Goal: Communication & Community: Participate in discussion

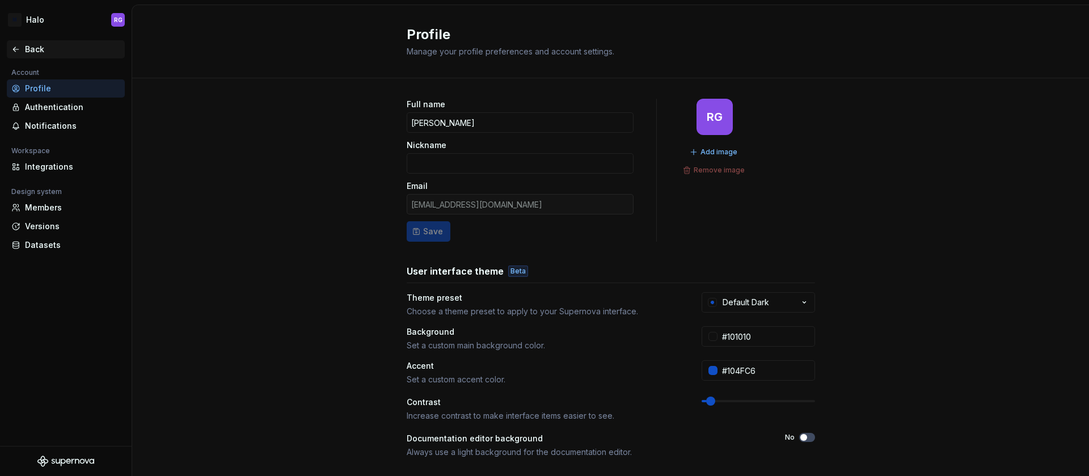
click at [44, 52] on div "Back" at bounding box center [72, 49] width 95 height 11
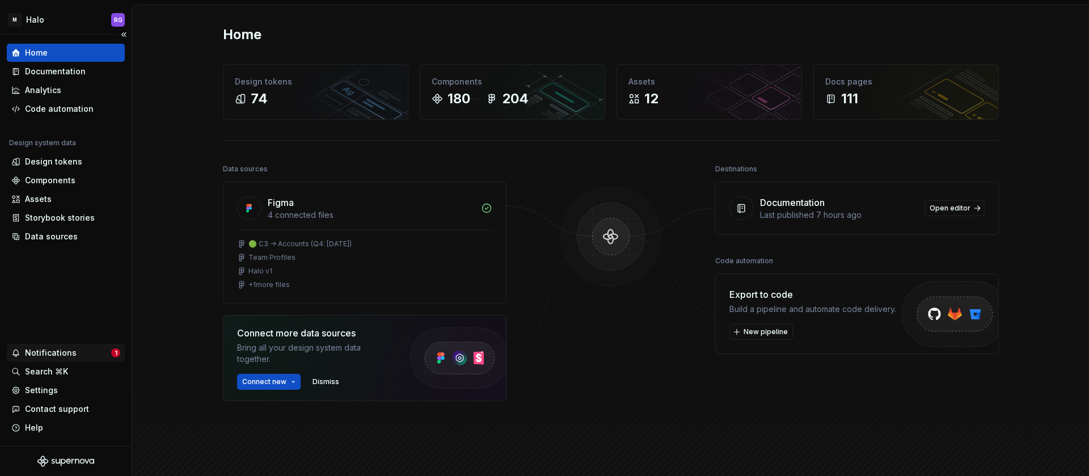
click at [56, 356] on div "Notifications" at bounding box center [51, 352] width 52 height 11
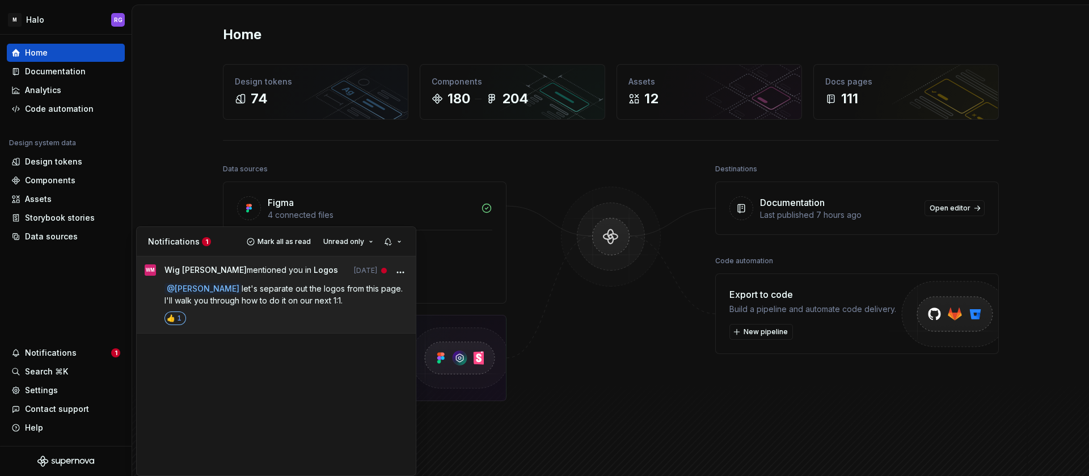
click at [271, 281] on div "Wig Mezo-Gadia mentioned you in Logos Aug 22 @ Ritesh Goyal let's separate out …" at bounding box center [286, 294] width 244 height 61
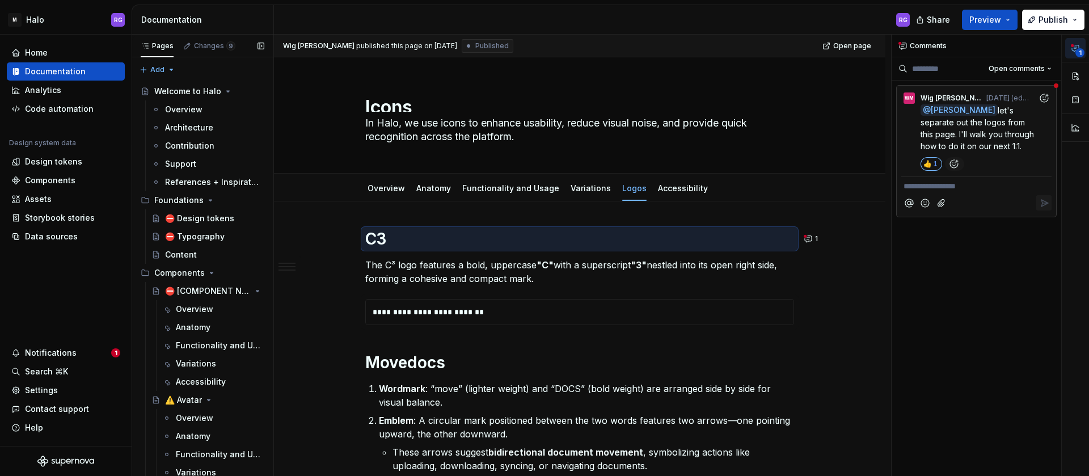
scroll to position [5, 0]
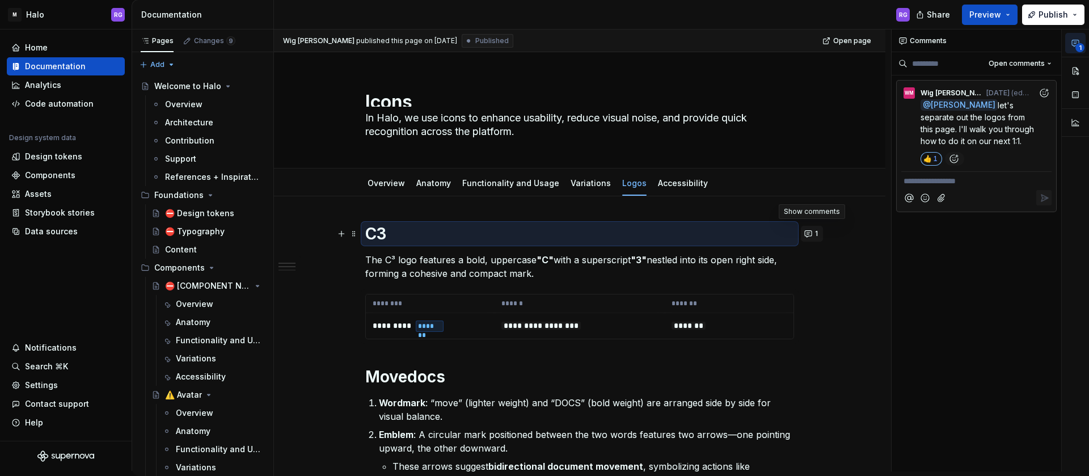
click at [806, 234] on button "1" at bounding box center [812, 234] width 22 height 16
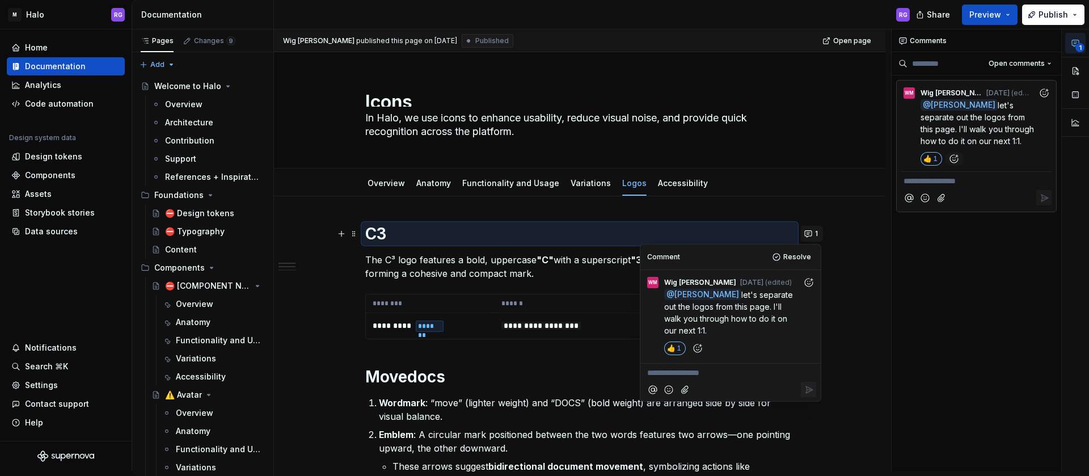
click at [805, 234] on button "1" at bounding box center [812, 234] width 22 height 16
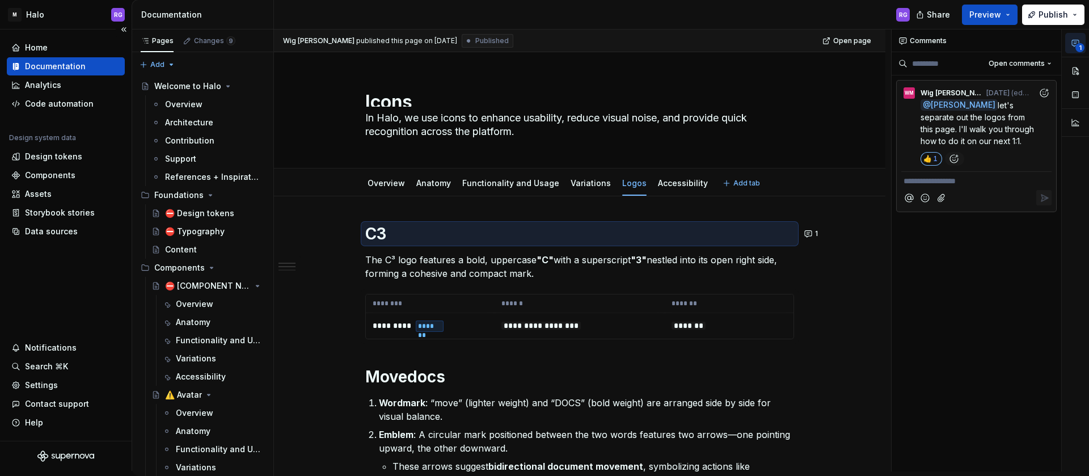
type textarea "*"
click at [44, 45] on div "Home" at bounding box center [36, 47] width 23 height 11
